Goal: Transaction & Acquisition: Purchase product/service

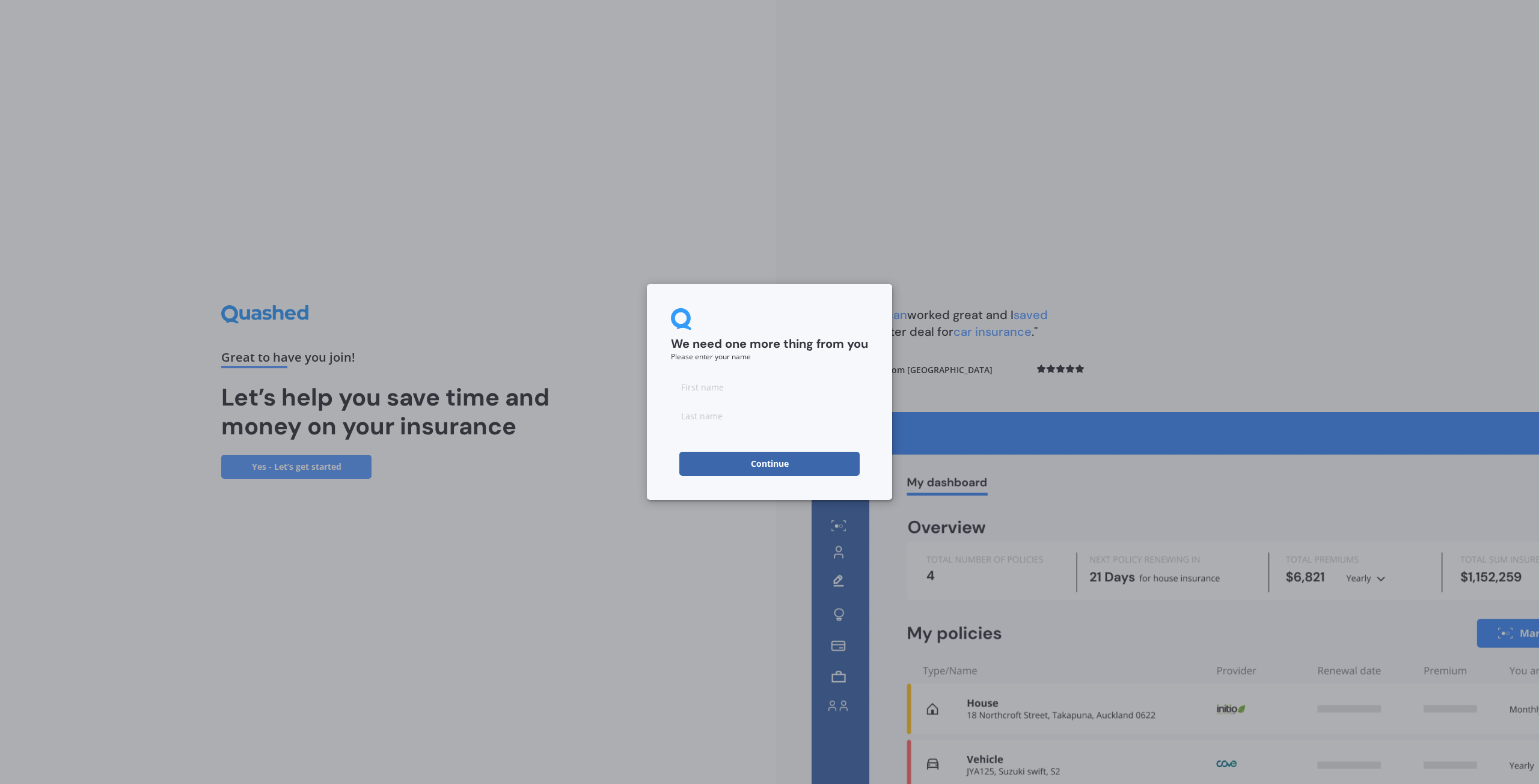
click at [726, 387] on input at bounding box center [769, 387] width 197 height 24
click at [689, 415] on input at bounding box center [769, 416] width 197 height 24
click at [630, 420] on div "We need one more thing from you Please enter your name Continue" at bounding box center [769, 392] width 1539 height 784
click at [732, 383] on input at bounding box center [769, 387] width 197 height 24
drag, startPoint x: 645, startPoint y: 413, endPoint x: 639, endPoint y: 419, distance: 8.5
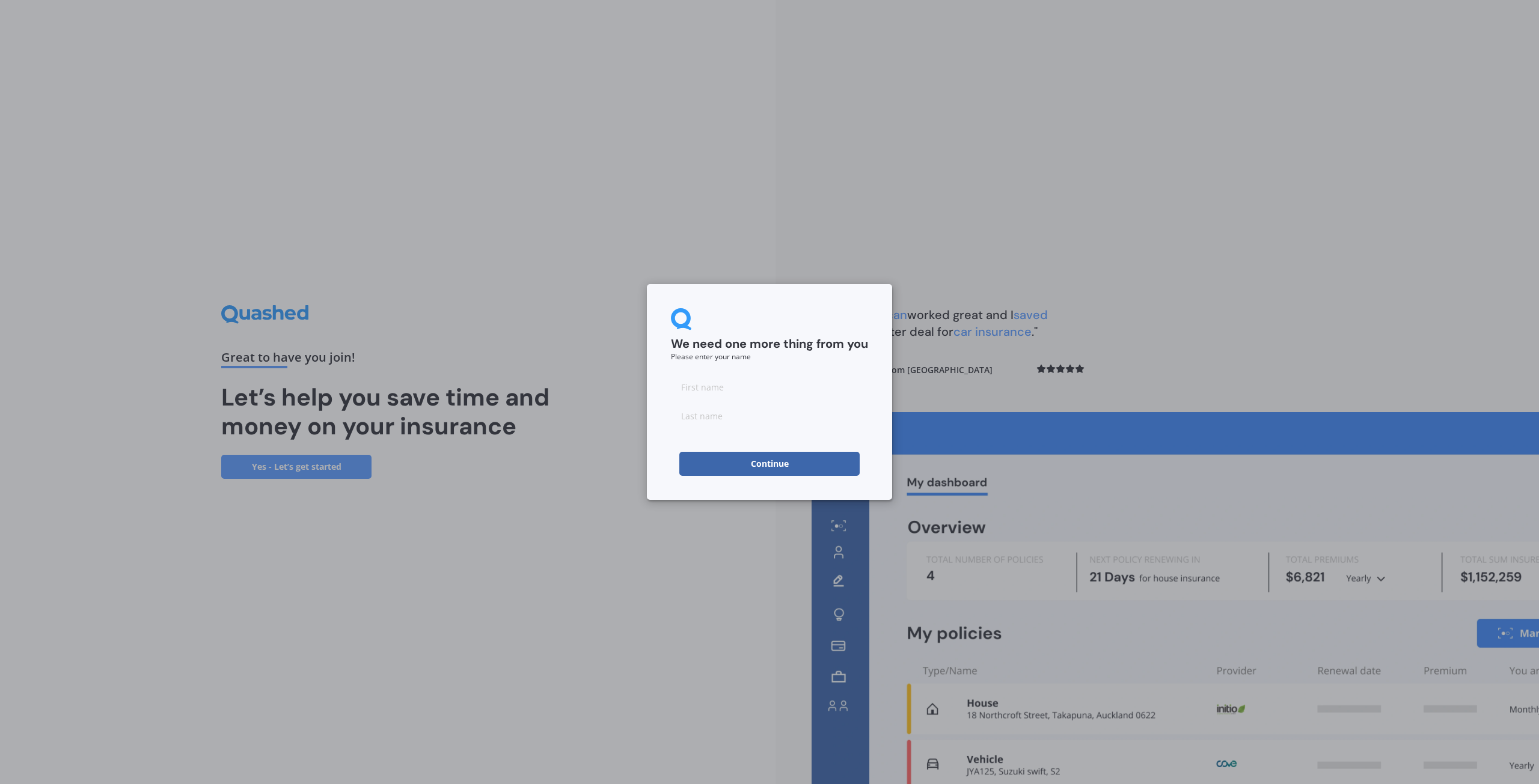
click at [645, 414] on div "We need one more thing from you Please enter your name Continue" at bounding box center [769, 392] width 1539 height 784
click at [738, 390] on input at bounding box center [769, 387] width 197 height 24
type input "[PERSON_NAME]"
click at [702, 422] on input at bounding box center [769, 416] width 197 height 24
type input "."
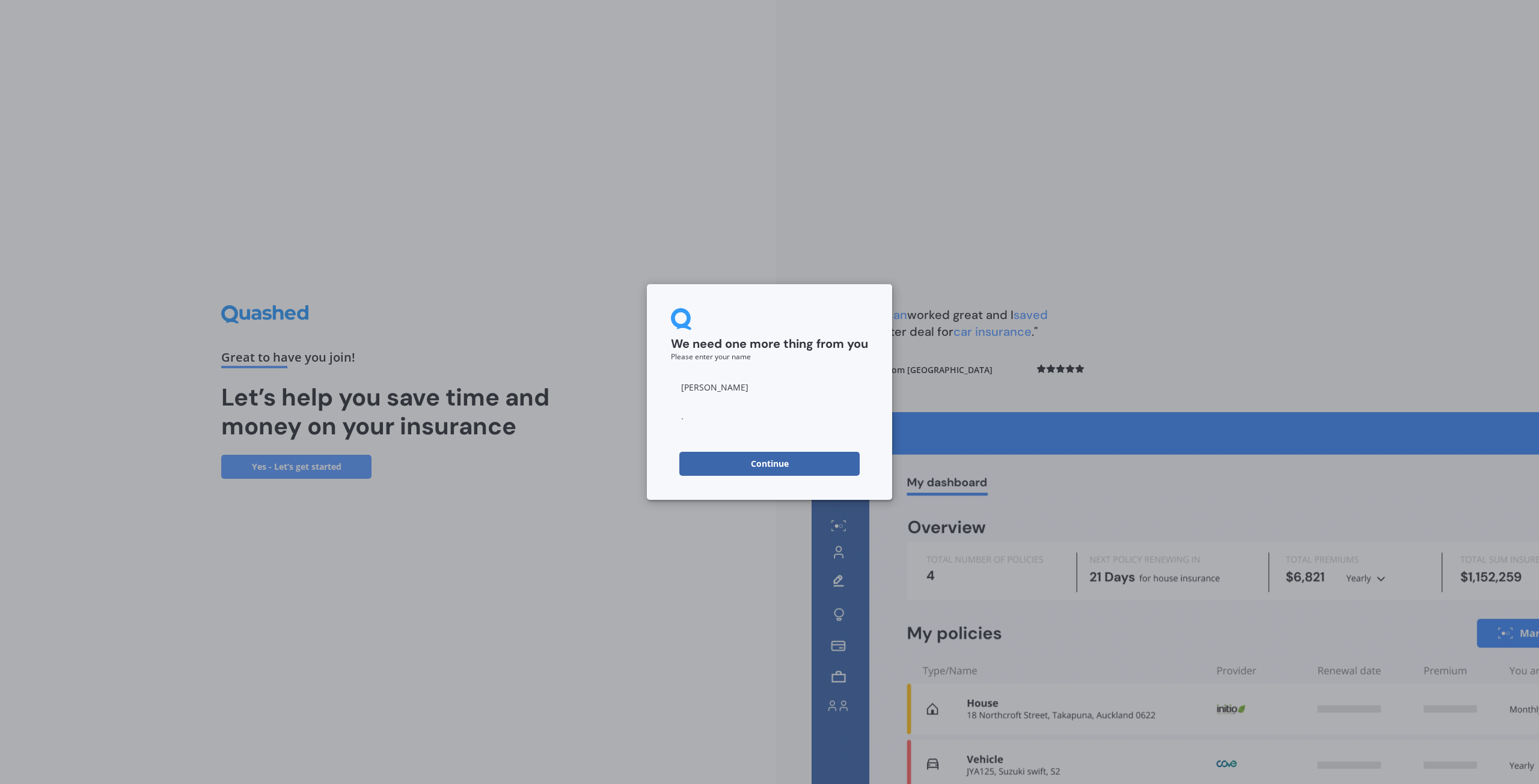
click at [788, 464] on button "Continue" at bounding box center [770, 464] width 180 height 24
click at [692, 424] on input "." at bounding box center [769, 416] width 197 height 24
click at [701, 418] on input "." at bounding box center [769, 416] width 197 height 24
type input "b"
type input "Bos"
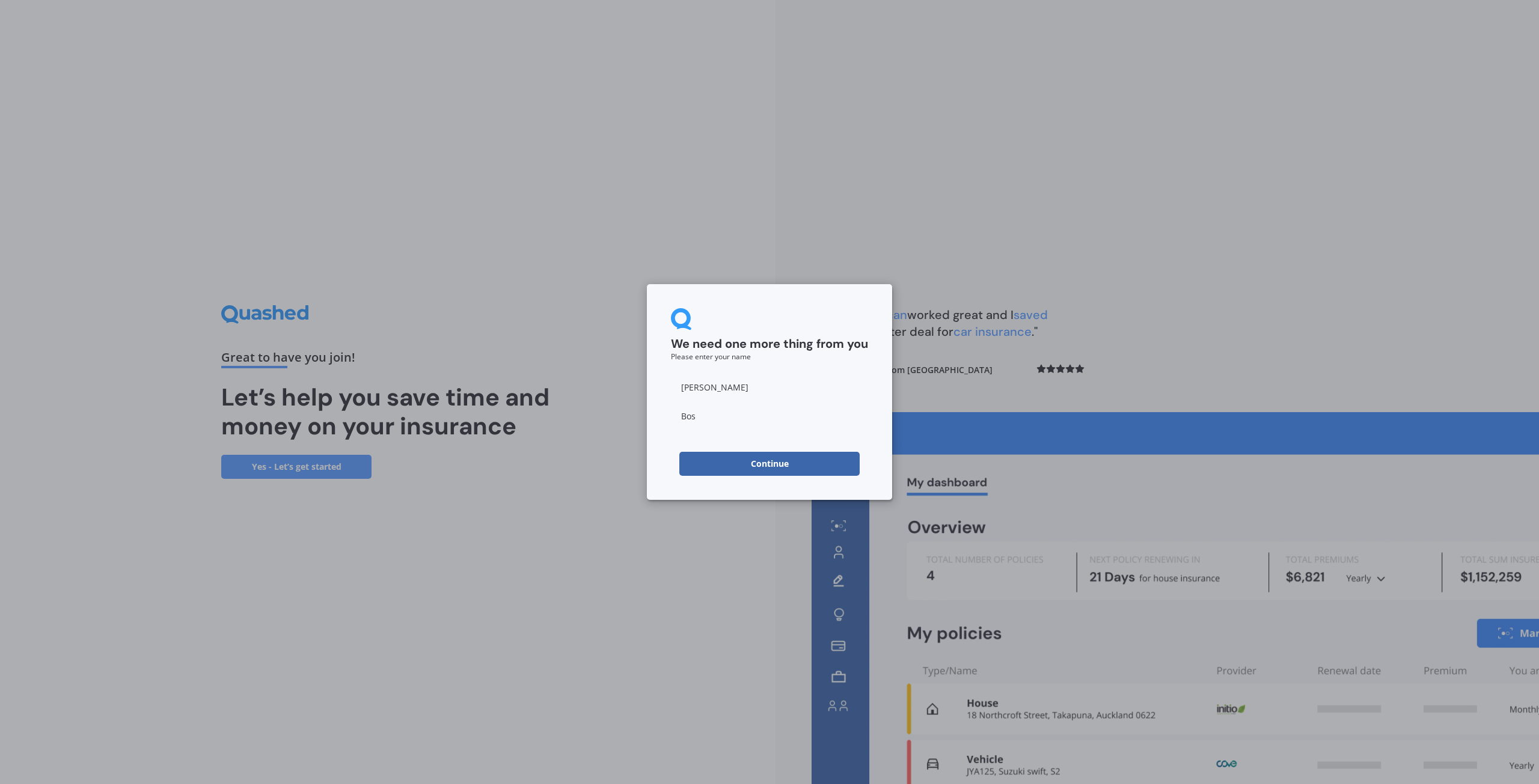
click at [706, 456] on button "Continue" at bounding box center [770, 464] width 180 height 24
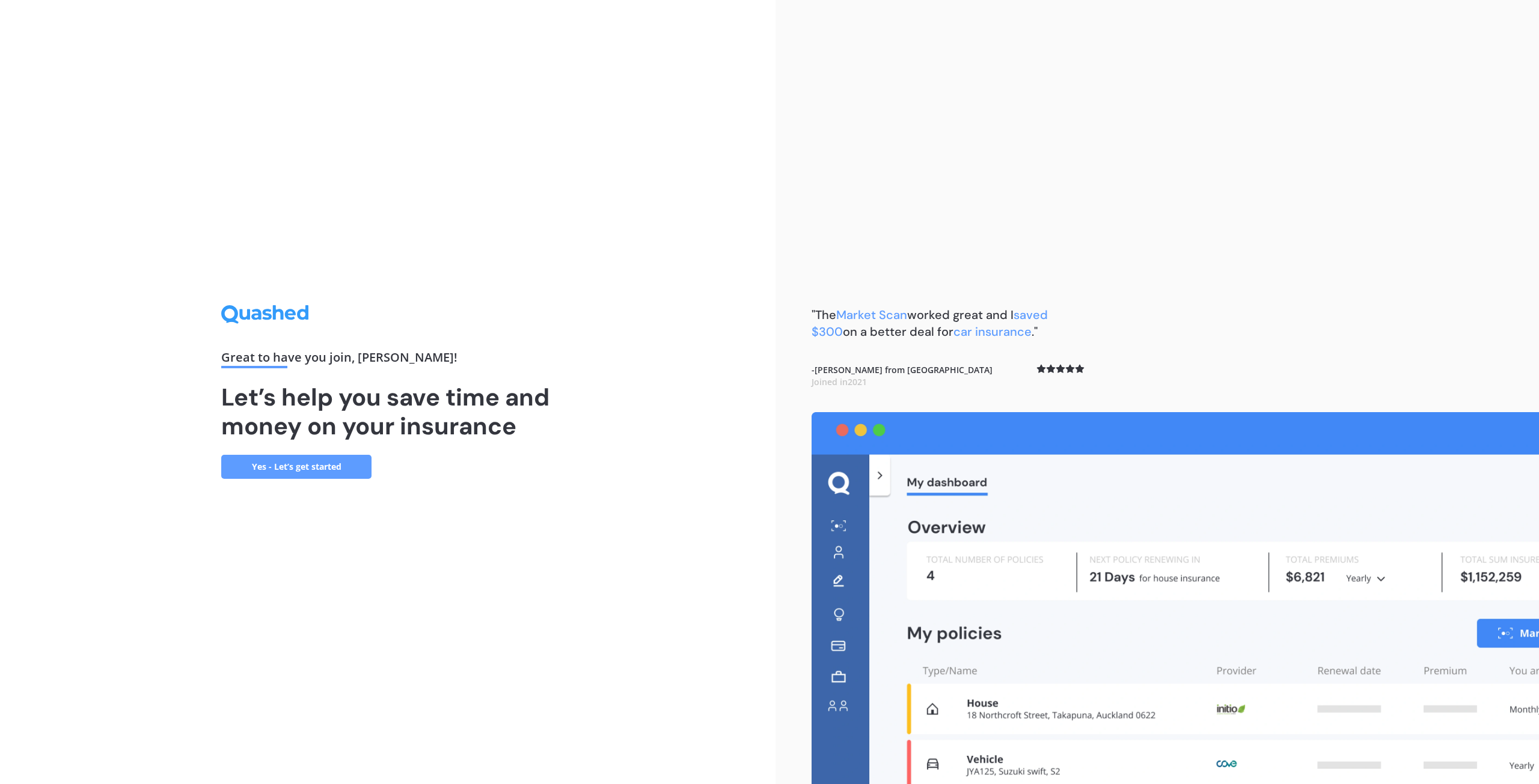
click at [302, 448] on div "Great to have you join , [PERSON_NAME] ! Let’s help you save time and money on …" at bounding box center [388, 391] width 333 height 173
click at [304, 452] on div "Great to have you join , [PERSON_NAME] ! Let’s help you save time and money on …" at bounding box center [388, 391] width 333 height 173
click at [312, 457] on link "Yes - Let’s get started" at bounding box center [296, 467] width 151 height 24
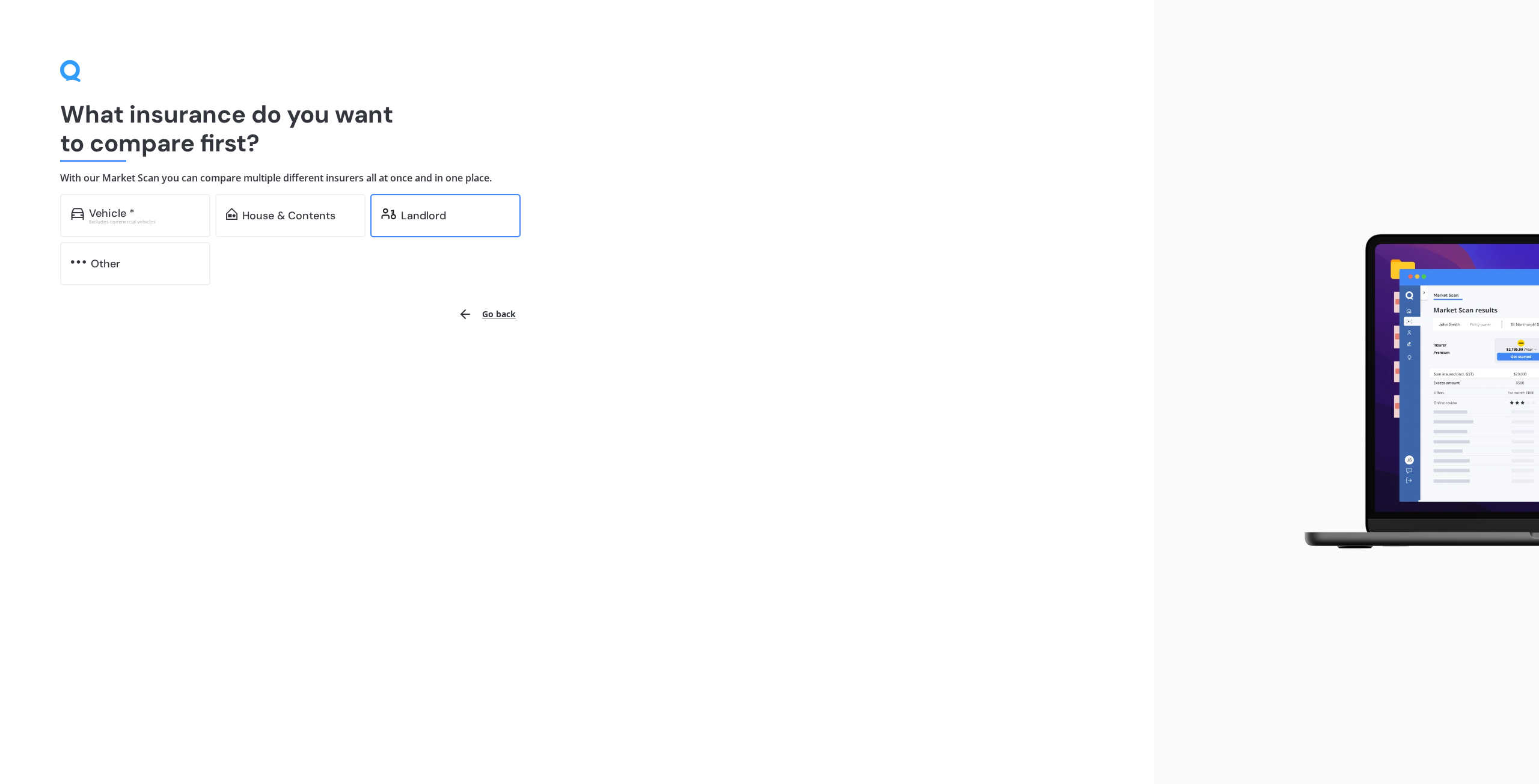
click at [497, 236] on div "Landlord" at bounding box center [445, 216] width 151 height 43
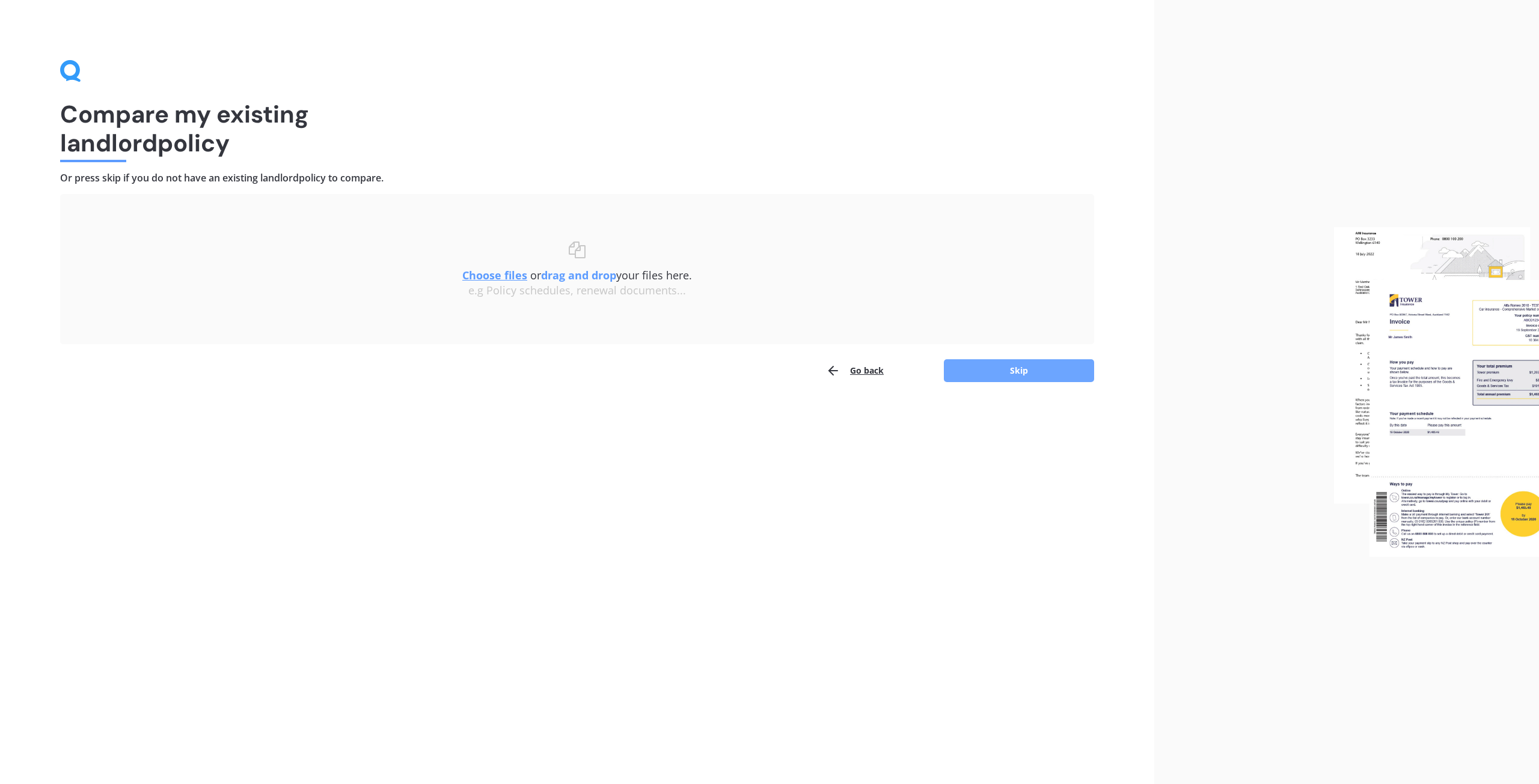
click at [1007, 365] on button "Skip" at bounding box center [1019, 370] width 151 height 23
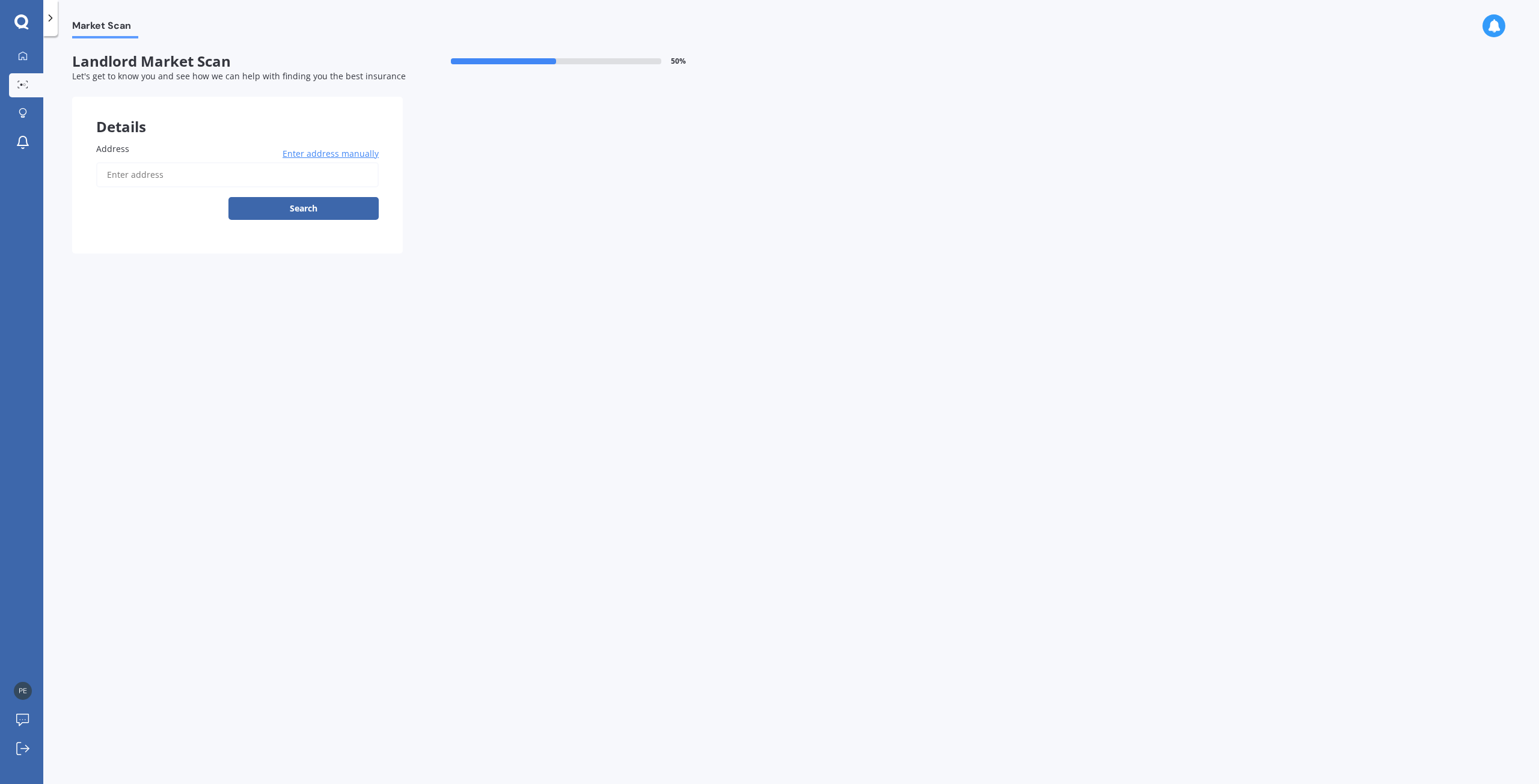
click at [180, 173] on input "Address" at bounding box center [237, 175] width 283 height 25
type input "[STREET_ADDRESS][PERSON_NAME]"
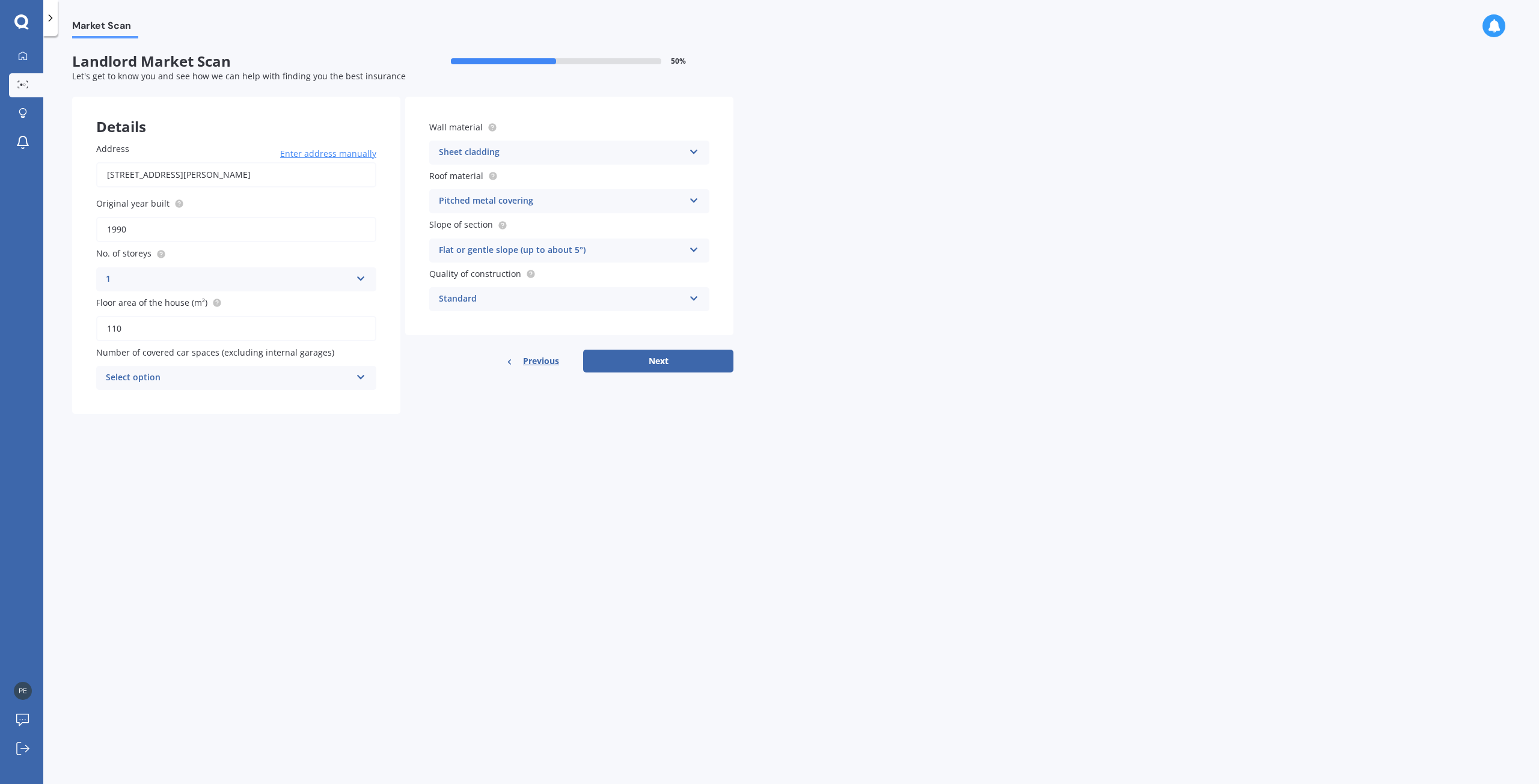
click at [360, 377] on icon at bounding box center [361, 375] width 10 height 8
click at [360, 377] on icon at bounding box center [360, 375] width 10 height 8
click at [314, 437] on div "2" at bounding box center [236, 444] width 278 height 22
click at [364, 378] on icon at bounding box center [361, 375] width 10 height 8
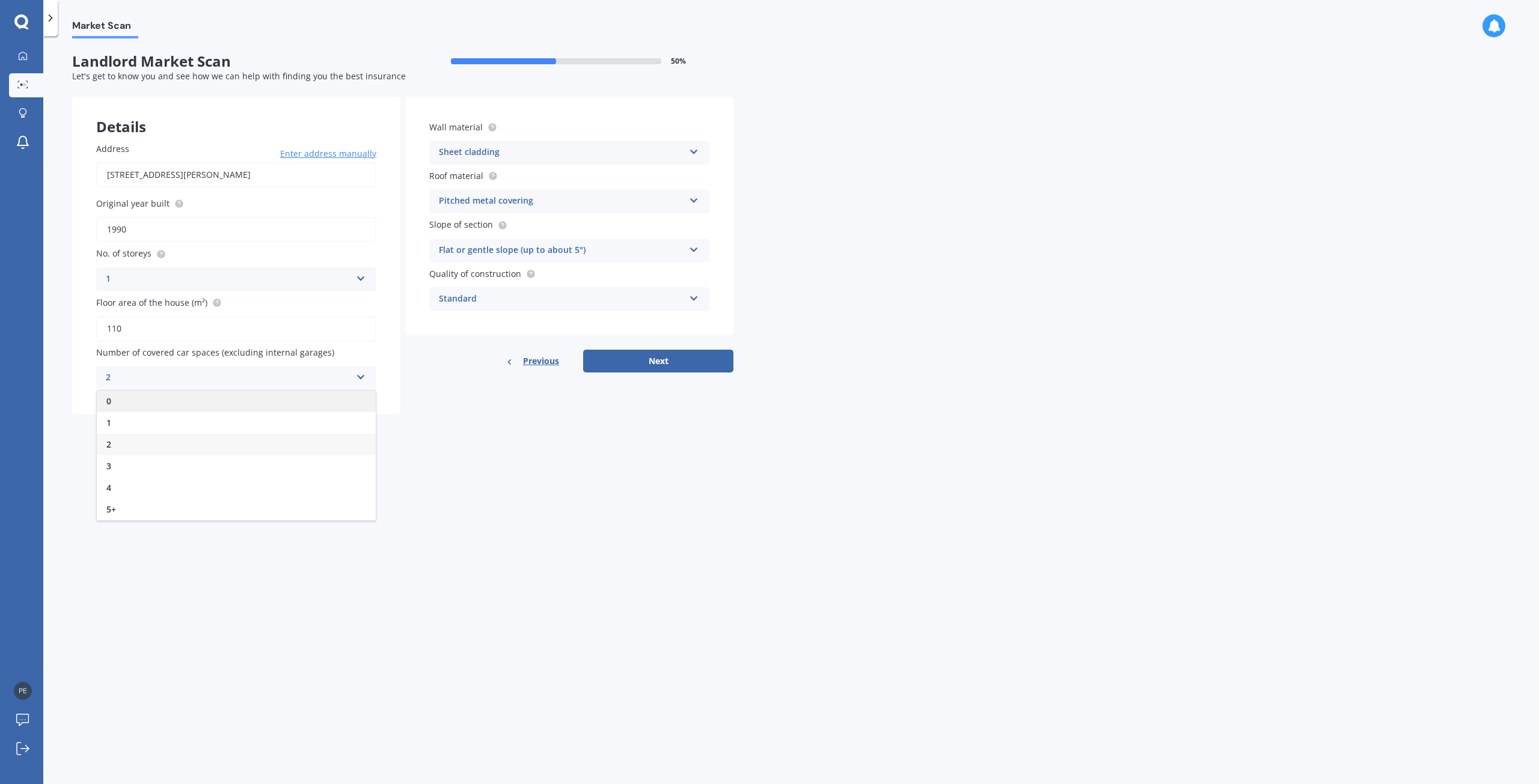
click at [343, 404] on div "0" at bounding box center [236, 401] width 279 height 22
click at [357, 379] on icon at bounding box center [361, 375] width 10 height 8
click at [333, 447] on div "2" at bounding box center [236, 444] width 279 height 22
click at [696, 246] on icon at bounding box center [693, 247] width 10 height 8
click at [680, 250] on div "Flat or gentle slope (up to about 5°)" at bounding box center [561, 250] width 246 height 14
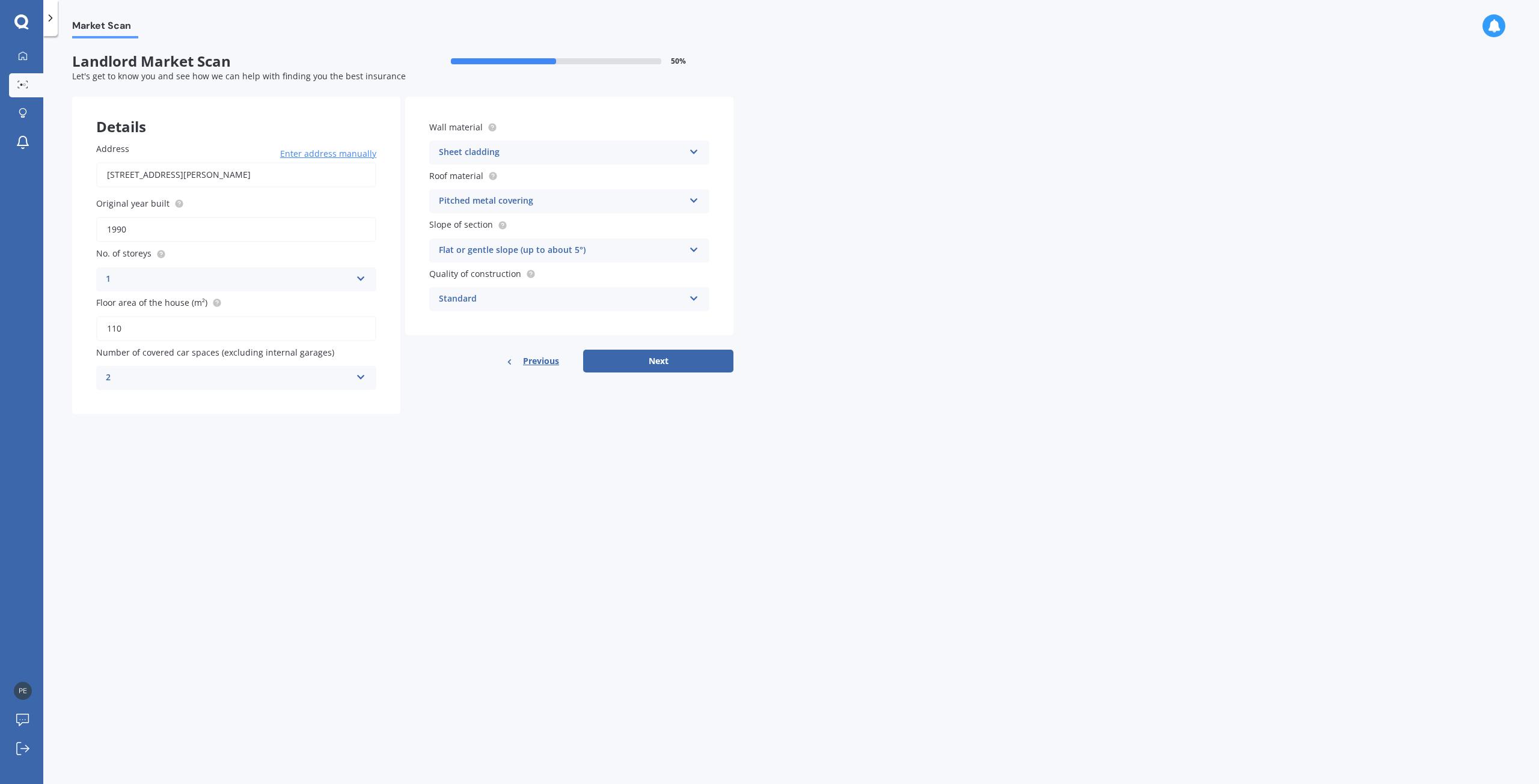
click at [695, 300] on icon at bounding box center [693, 296] width 10 height 8
click at [695, 299] on icon at bounding box center [693, 296] width 10 height 8
click at [672, 365] on button "Next" at bounding box center [658, 361] width 151 height 23
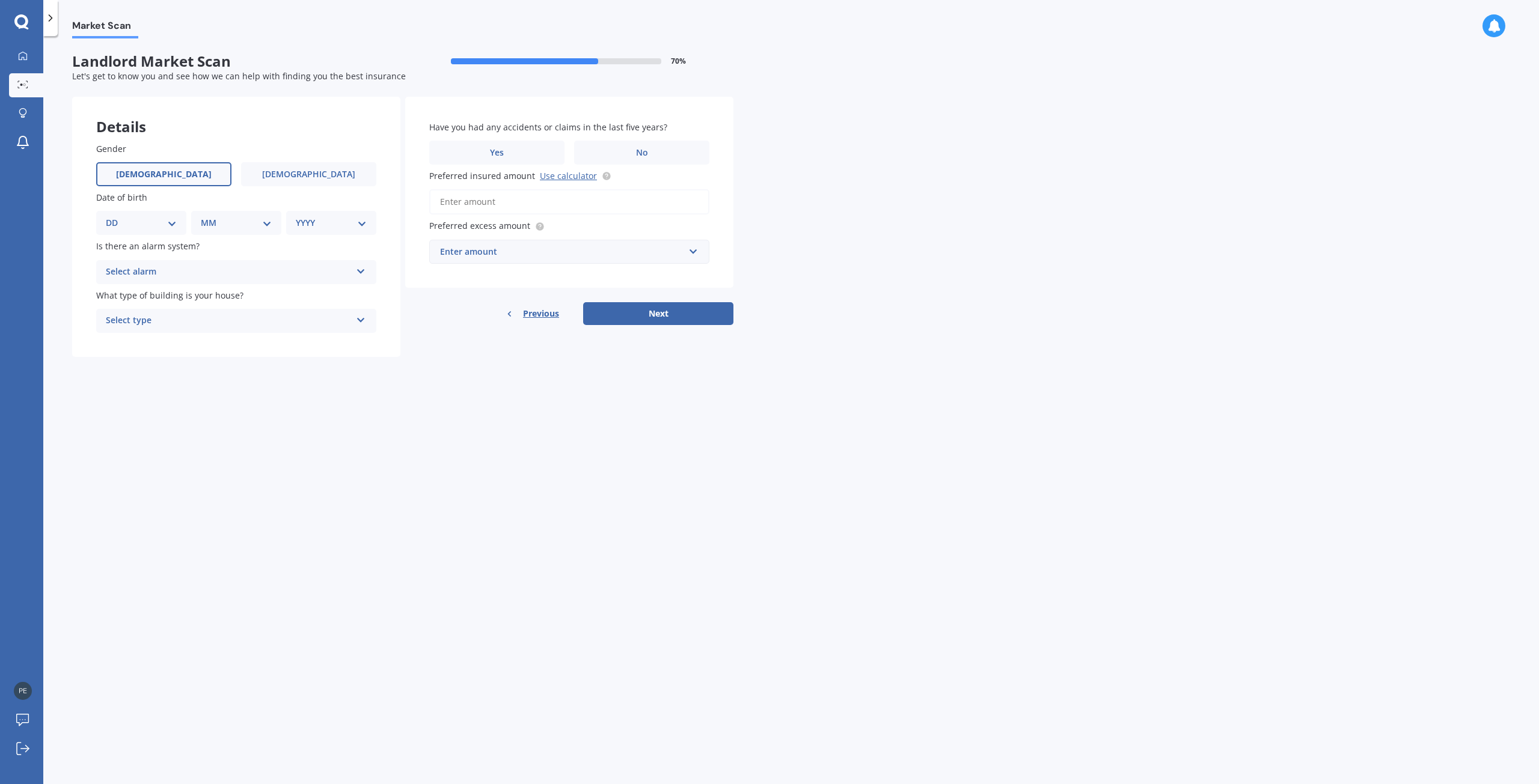
click at [186, 176] on label "[DEMOGRAPHIC_DATA]" at bounding box center [163, 175] width 135 height 24
click at [0, 0] on input "[DEMOGRAPHIC_DATA]" at bounding box center [0, 0] width 0 height 0
click at [342, 272] on div "Select alarm" at bounding box center [228, 272] width 246 height 14
click at [316, 331] on div "No" at bounding box center [236, 339] width 279 height 22
click at [325, 318] on div "Select type" at bounding box center [228, 321] width 246 height 14
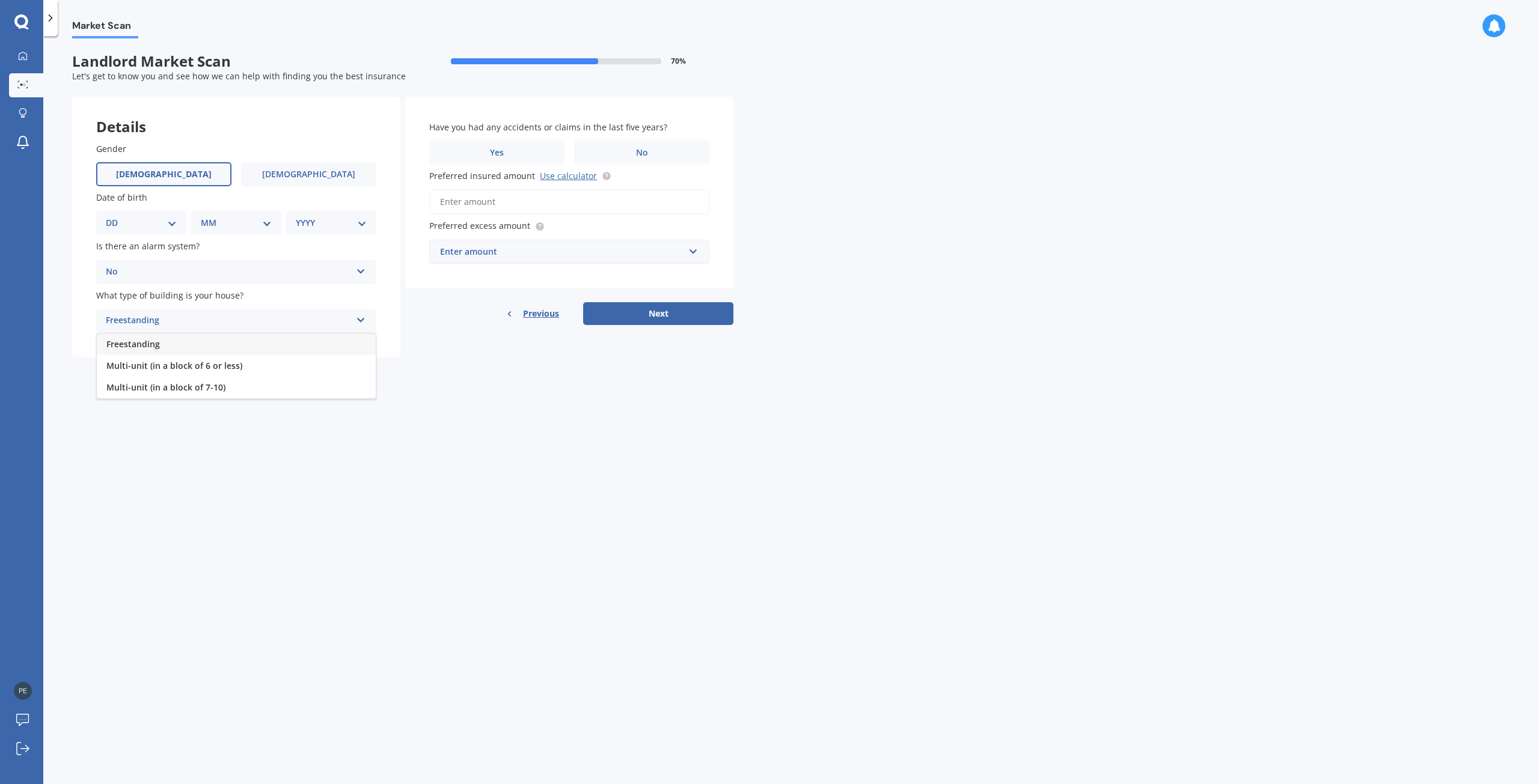
click at [302, 345] on div "Freestanding" at bounding box center [236, 344] width 279 height 22
click at [544, 155] on label "Yes" at bounding box center [497, 153] width 135 height 24
click at [0, 0] on input "Yes" at bounding box center [0, 0] width 0 height 0
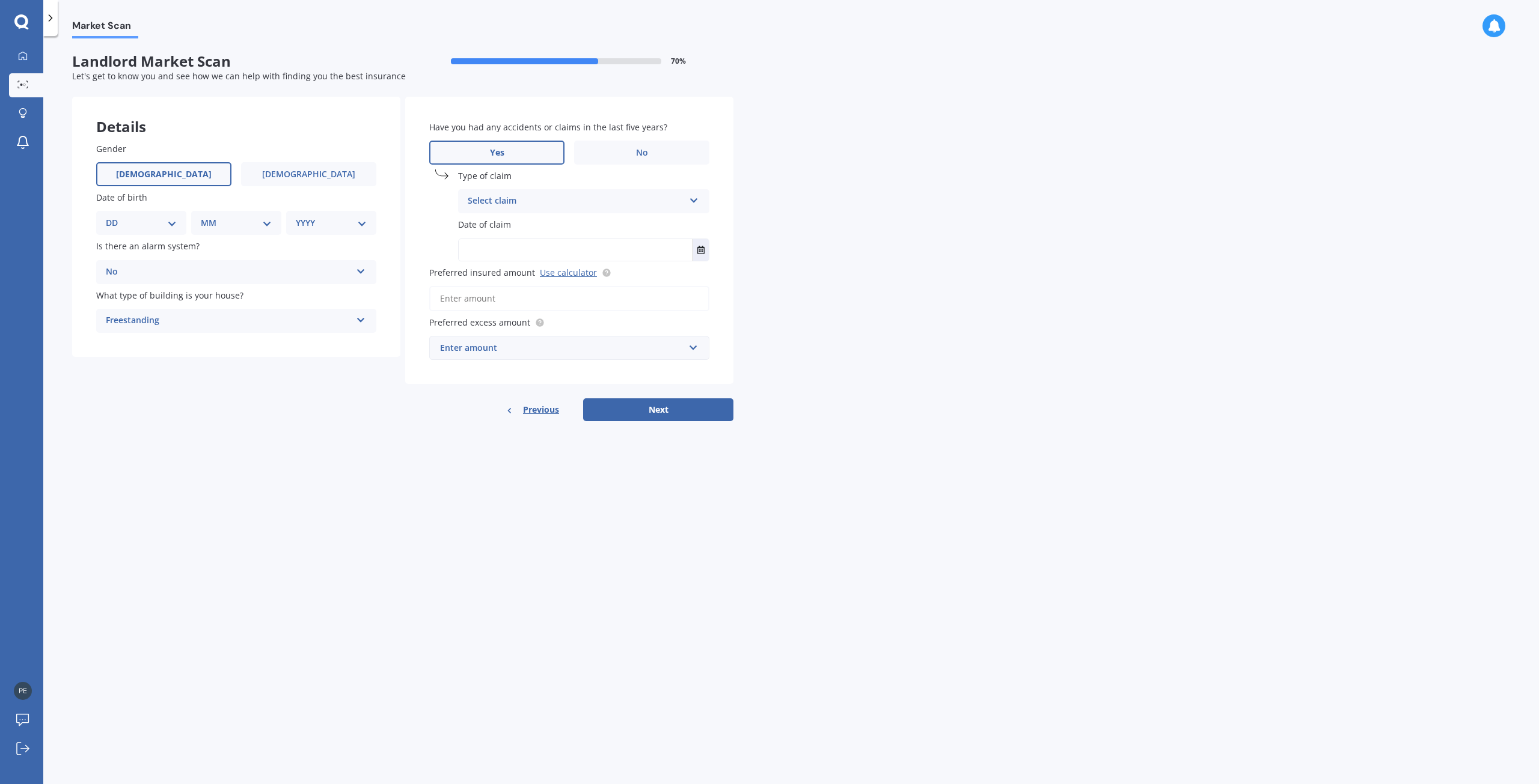
click at [690, 203] on icon at bounding box center [693, 198] width 10 height 8
click at [593, 353] on div "Water damage" at bounding box center [584, 353] width 250 height 22
click at [562, 242] on input "text" at bounding box center [576, 250] width 234 height 22
click at [179, 217] on div "DD 01 02 03 04 05 06 07 08 09 10 11 12 13 14 15 16 17 18 19 20 21 22 23 24 25 2…" at bounding box center [141, 223] width 90 height 24
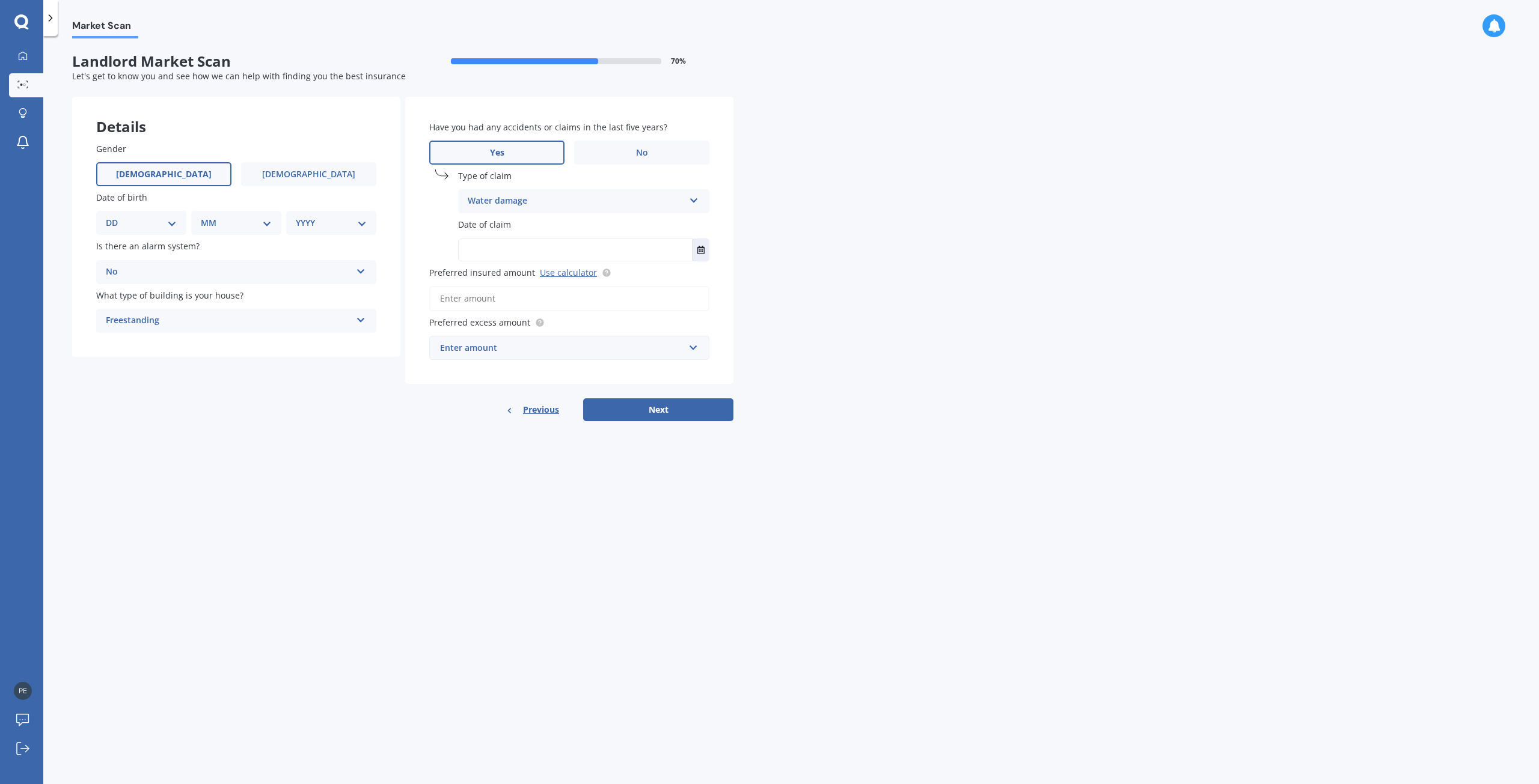
click at [321, 219] on select "YYYY 2009 2008 2007 2006 2005 2004 2003 2002 2001 2000 1999 1998 1997 1996 1995…" at bounding box center [331, 223] width 71 height 13
select select "1993"
click at [296, 217] on select "YYYY 2009 2008 2007 2006 2005 2004 2003 2002 2001 2000 1999 1998 1997 1996 1995…" at bounding box center [331, 223] width 71 height 13
click at [234, 224] on select "MM 01 02 03 04 05 06 07 08 09 10 11 12" at bounding box center [238, 223] width 66 height 13
select select "04"
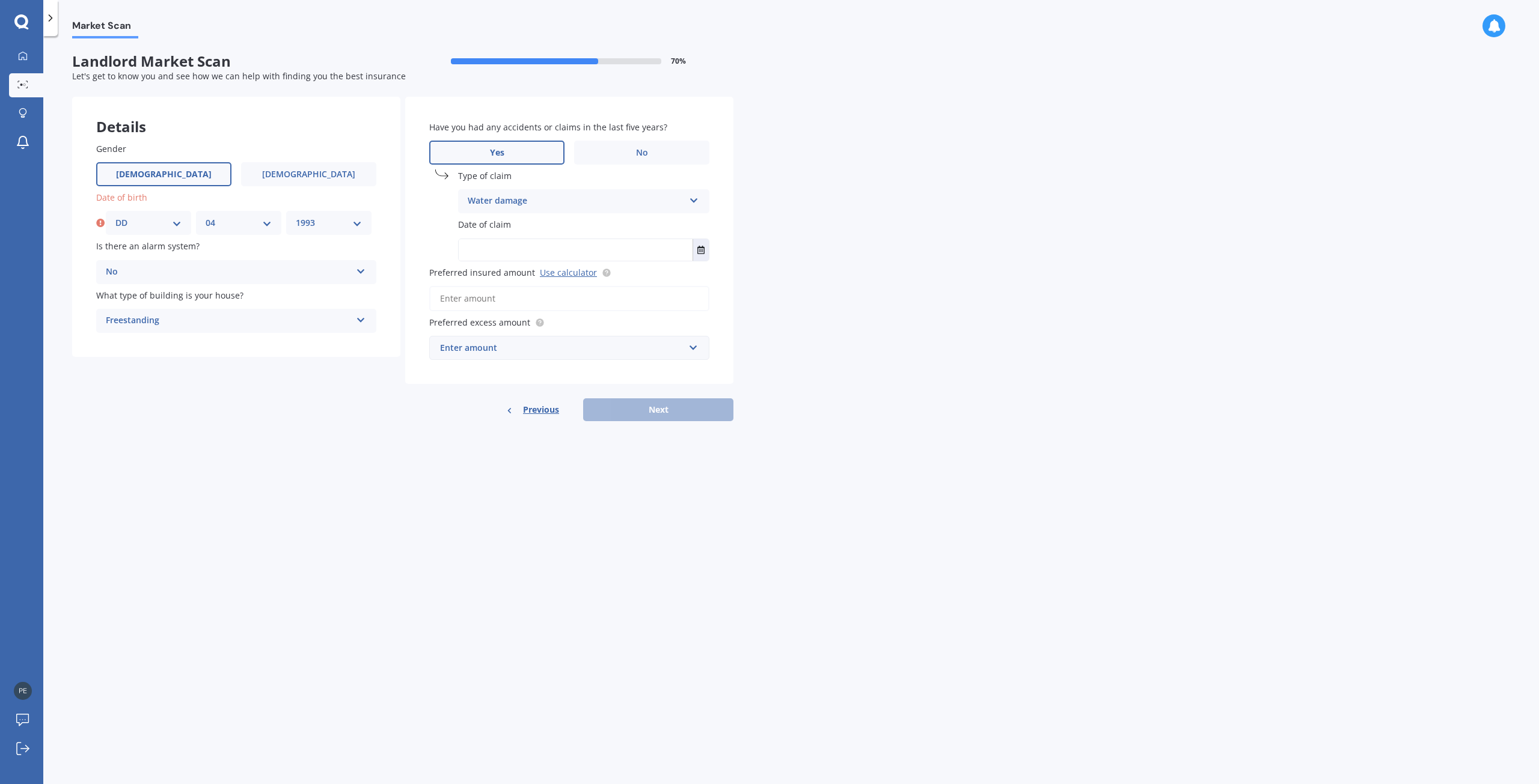
click at [205, 217] on select "MM 01 02 03 04 05 06 07 08 09 10 11 12" at bounding box center [238, 223] width 66 height 13
click at [191, 213] on div "DD 01 02 03 04 05 06 07 08 09 10 11 12 13 14 15 16 17 18 19 20 21 22 23 24 25 2…" at bounding box center [238, 223] width 266 height 24
click at [188, 215] on div "DD 01 02 03 04 05 06 07 08 09 10 11 12 13 14 15 16 17 18 19 20 21 22 23 24 25 2…" at bounding box center [148, 223] width 85 height 24
click at [188, 216] on div "DD 01 02 03 04 05 06 07 08 09 10 11 12 13 14 15 16 17 18 19 20 21 22 23 24 25 2…" at bounding box center [148, 223] width 85 height 24
click at [185, 221] on div "DD 01 02 03 04 05 06 07 08 09 10 11 12 13 14 15 16 17 18 19 20 21 22 23 24 25 2…" at bounding box center [148, 223] width 85 height 24
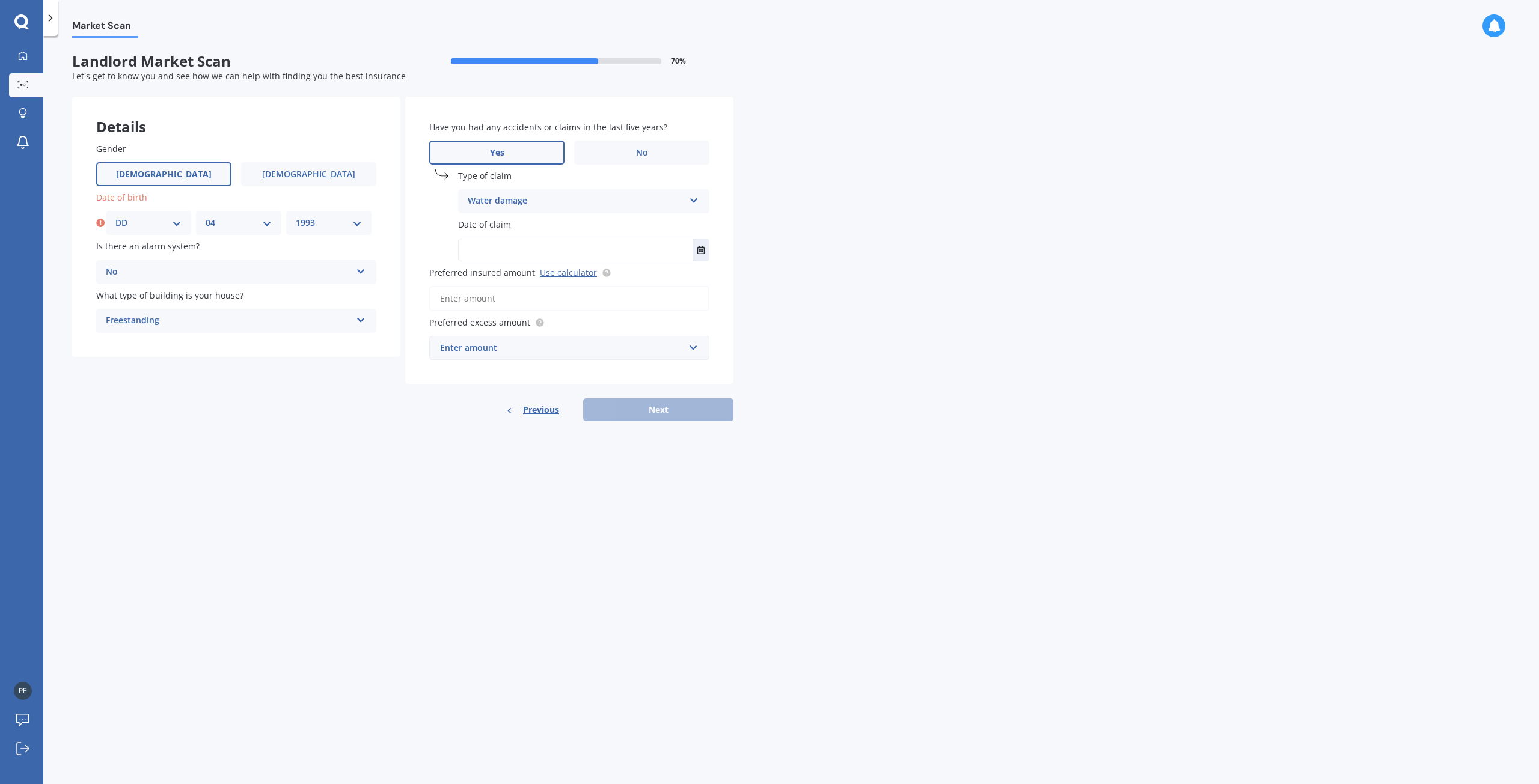
click at [167, 214] on div "DD 01 02 03 04 05 06 07 08 09 10 11 12 13 14 15 16 17 18 19 20 21 22 23 24 25 2…" at bounding box center [148, 223] width 85 height 24
click at [176, 228] on select "DD 01 02 03 04 05 06 07 08 09 10 11 12 13 14 15 16 17 18 19 20 21 22 23 24 25 2…" at bounding box center [148, 223] width 66 height 13
select select "06"
click at [115, 217] on select "DD 01 02 03 04 05 06 07 08 09 10 11 12 13 14 15 16 17 18 19 20 21 22 23 24 25 2…" at bounding box center [148, 223] width 66 height 13
click at [263, 222] on select "MM 01 02 03 04 05 06 07 08 09 10 11 12" at bounding box center [236, 223] width 71 height 13
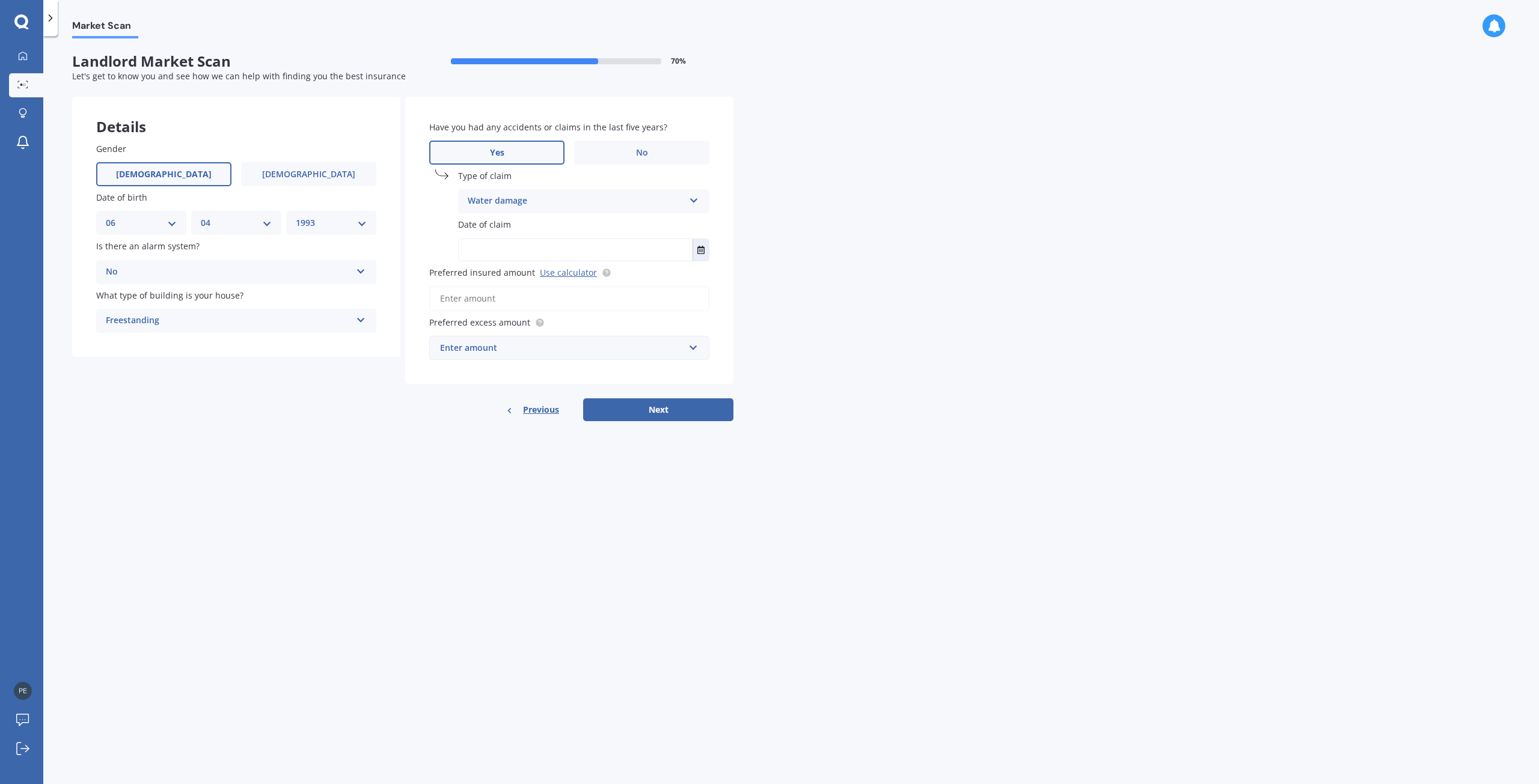
click at [263, 223] on select "MM 01 02 03 04 05 06 07 08 09 10 11 12" at bounding box center [236, 223] width 71 height 13
click at [522, 241] on input "text" at bounding box center [576, 250] width 234 height 22
click at [699, 249] on icon "Select date" at bounding box center [701, 250] width 7 height 8
click at [560, 280] on icon "Navigate back" at bounding box center [559, 280] width 6 height 8
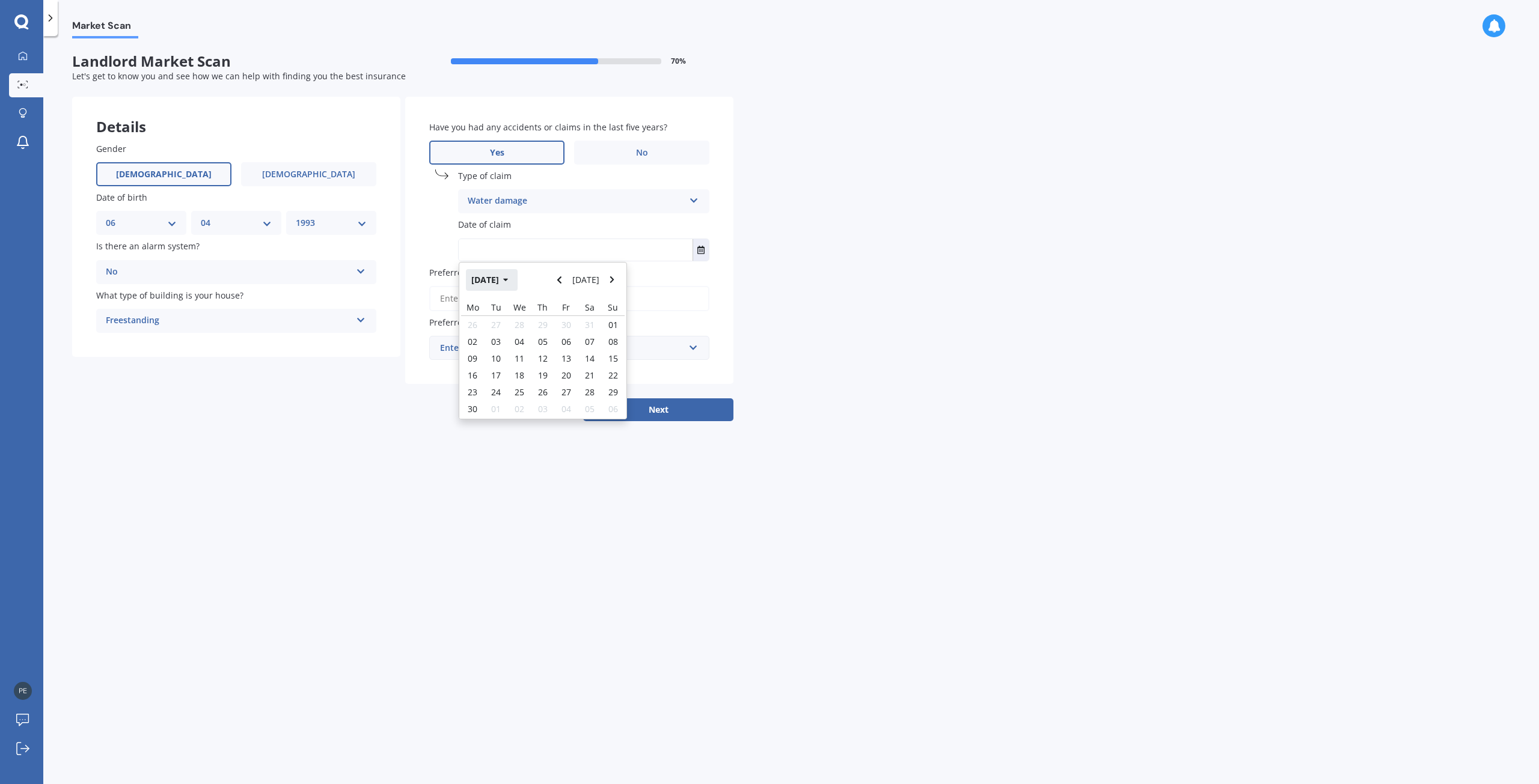
click at [509, 279] on icon "button" at bounding box center [506, 280] width 6 height 8
click at [497, 281] on icon "button" at bounding box center [497, 280] width 5 height 3
click at [518, 368] on span "2024" at bounding box center [523, 373] width 19 height 11
click at [586, 316] on div "Apr" at bounding box center [604, 318] width 41 height 38
click at [473, 331] on span "01" at bounding box center [473, 326] width 10 height 11
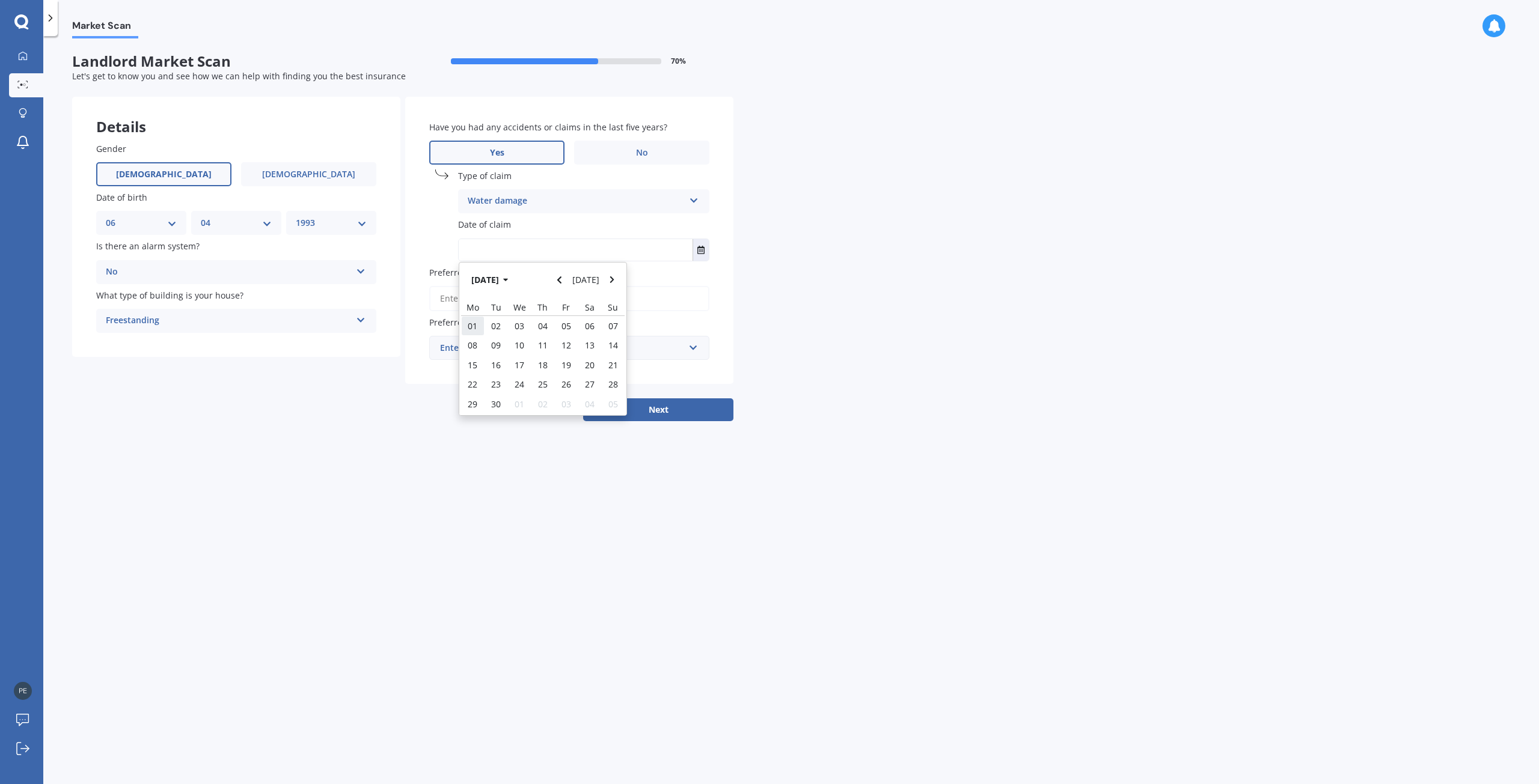
type input "[DATE]"
click at [569, 274] on link "Use calculator" at bounding box center [568, 272] width 57 height 11
click at [618, 304] on input "Preferred insured amount Use calculator" at bounding box center [569, 298] width 280 height 25
click at [697, 349] on input "text" at bounding box center [565, 348] width 269 height 23
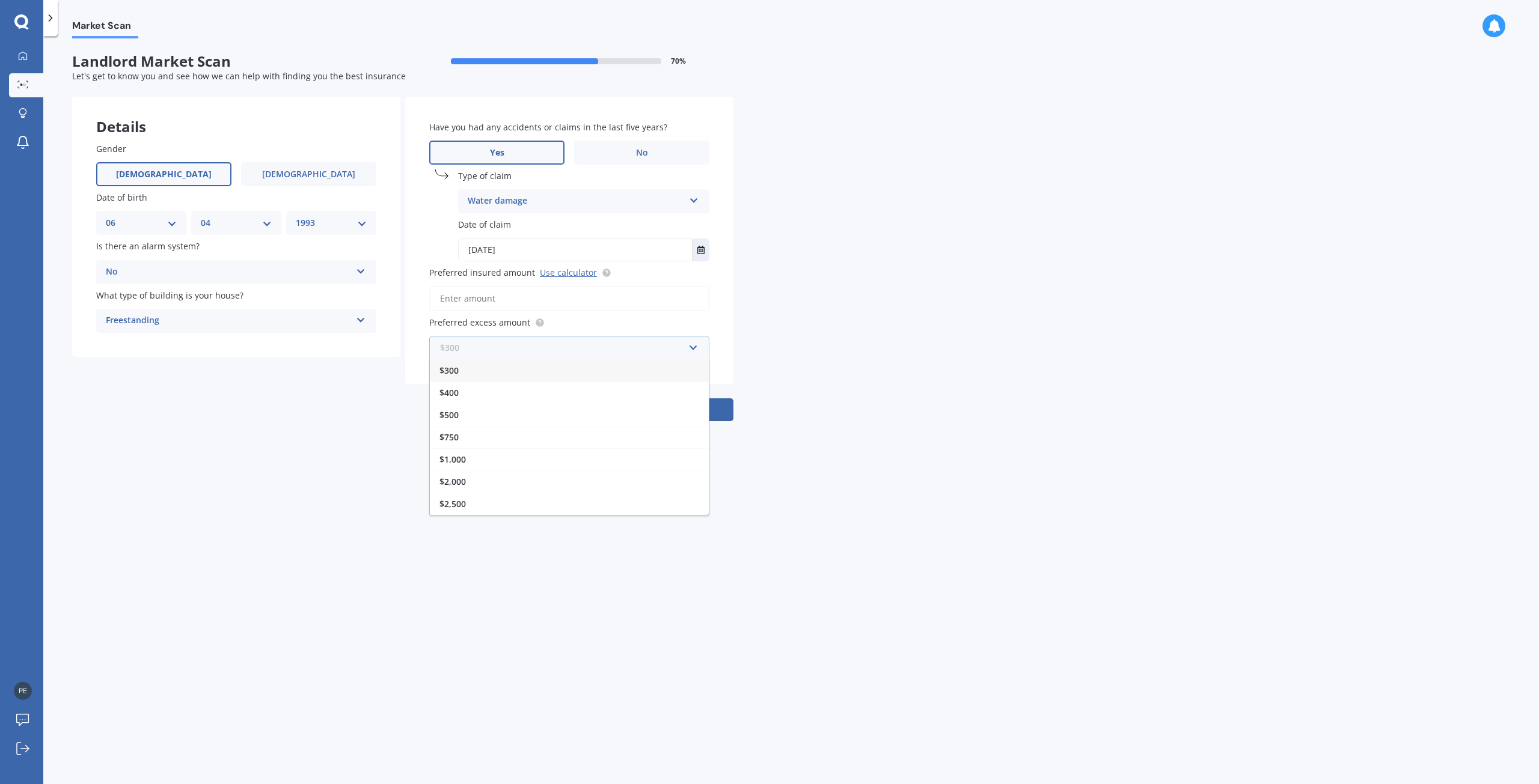
click at [693, 349] on input "text" at bounding box center [565, 348] width 269 height 23
click at [686, 349] on input "text" at bounding box center [565, 348] width 269 height 23
click at [607, 415] on div "$500" at bounding box center [569, 415] width 279 height 23
click at [689, 349] on input "text" at bounding box center [565, 348] width 269 height 23
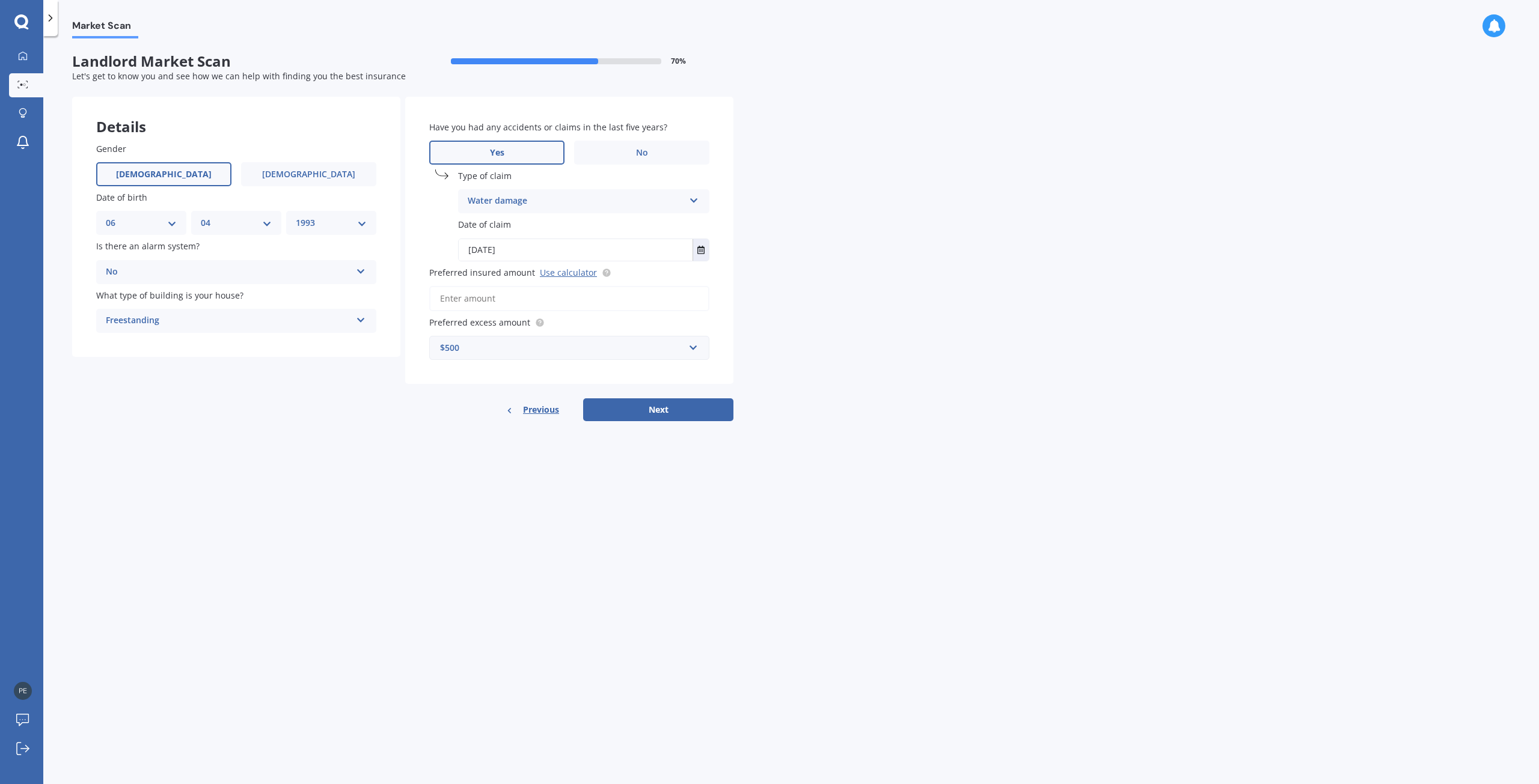
click at [757, 351] on div "Market Scan Landlord Market Scan 70 % Let's get to know you and see how we can …" at bounding box center [791, 412] width 1496 height 748
click at [602, 302] on input "Preferred insured amount Use calculator" at bounding box center [569, 298] width 280 height 25
